Goal: Task Accomplishment & Management: Manage account settings

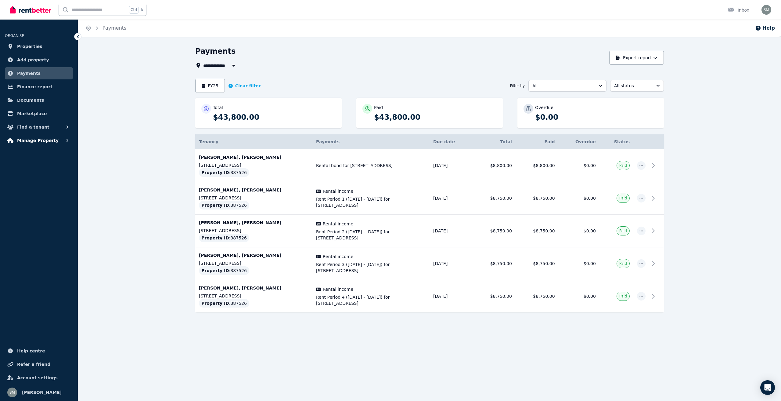
click at [41, 143] on span "Manage Property" at bounding box center [38, 140] width 42 height 7
click at [115, 144] on div "**********" at bounding box center [429, 195] width 703 height 299
click at [16, 47] on link "Properties" at bounding box center [39, 46] width 68 height 12
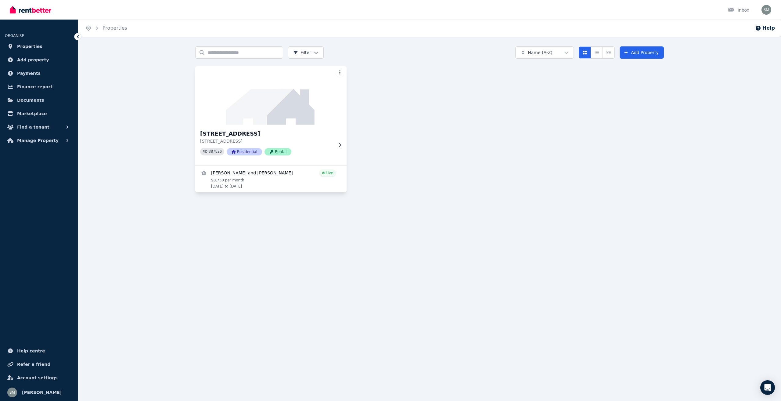
click at [340, 147] on icon at bounding box center [340, 145] width 6 height 5
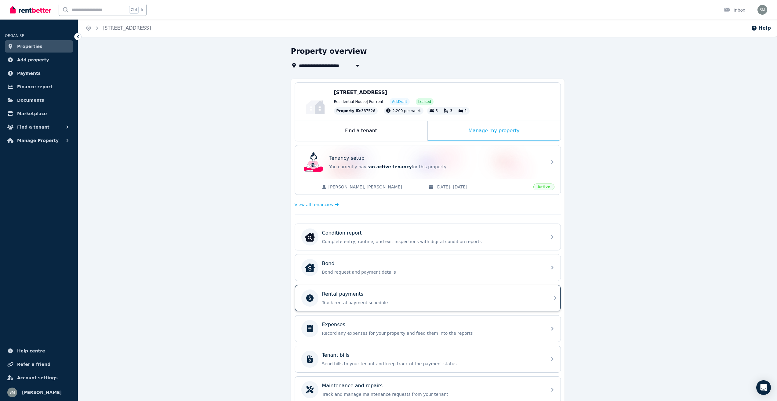
click at [364, 295] on div "Rental payments" at bounding box center [432, 293] width 221 height 7
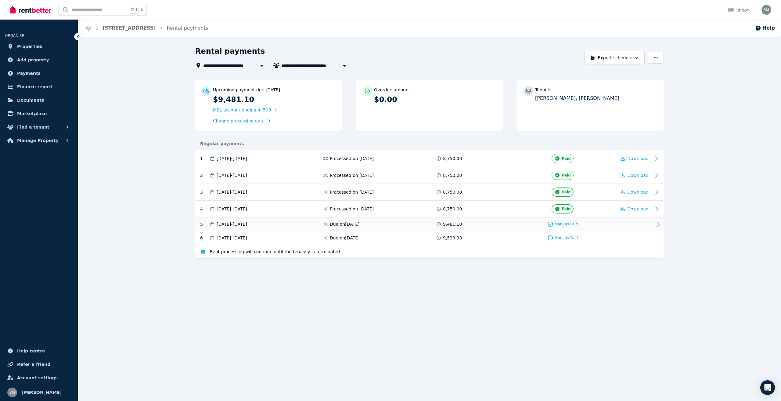
click at [659, 224] on icon at bounding box center [658, 223] width 7 height 7
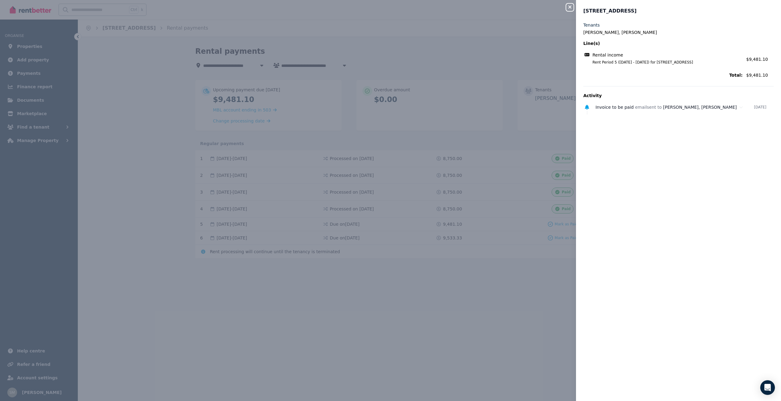
click at [570, 5] on icon "button" at bounding box center [569, 7] width 7 height 5
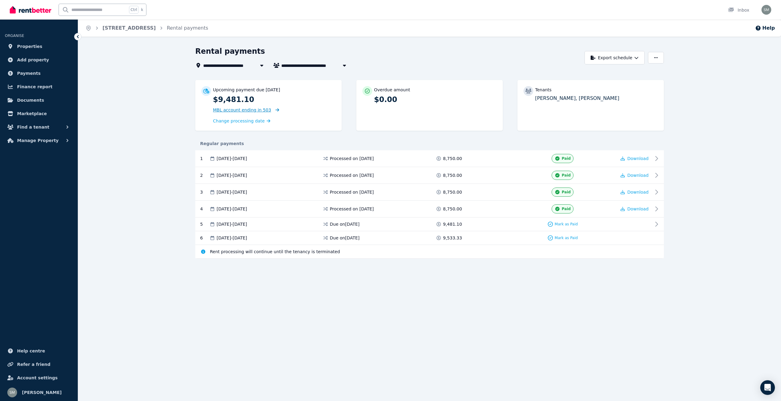
click at [244, 108] on span "MBL account ending in 503" at bounding box center [242, 109] width 58 height 5
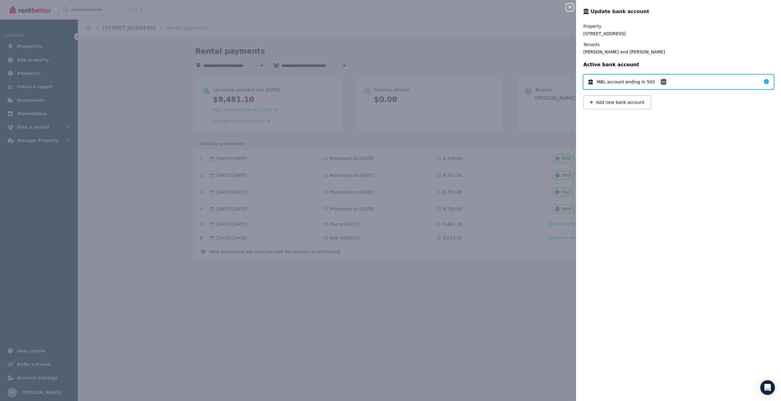
click at [569, 7] on icon "button" at bounding box center [569, 7] width 7 height 5
